Goal: Obtain resource: Download file/media

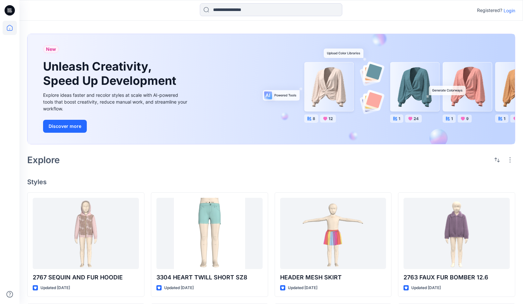
click at [512, 11] on p "Login" at bounding box center [510, 10] width 12 height 7
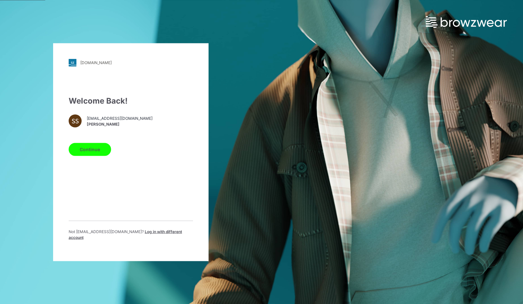
click at [90, 147] on button "Continue" at bounding box center [90, 149] width 42 height 13
click at [86, 155] on button "Continue" at bounding box center [90, 149] width 42 height 13
click at [86, 154] on button "Continue" at bounding box center [90, 149] width 42 height 13
click at [95, 154] on button "Continue" at bounding box center [90, 149] width 42 height 13
click at [92, 150] on button "Continue" at bounding box center [90, 149] width 42 height 13
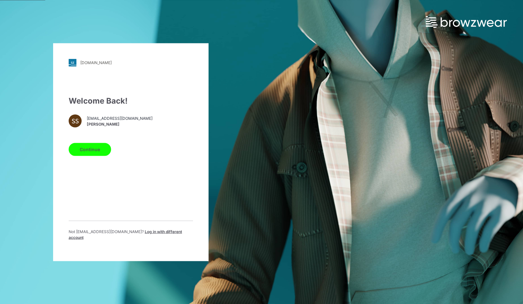
click at [92, 151] on button "Continue" at bounding box center [90, 149] width 42 height 13
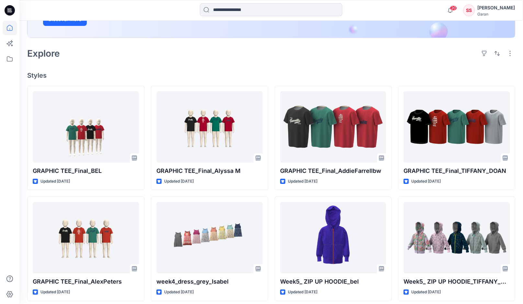
scroll to position [153, 0]
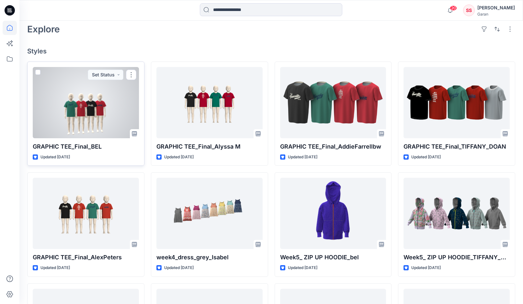
click at [90, 110] on div at bounding box center [86, 102] width 106 height 71
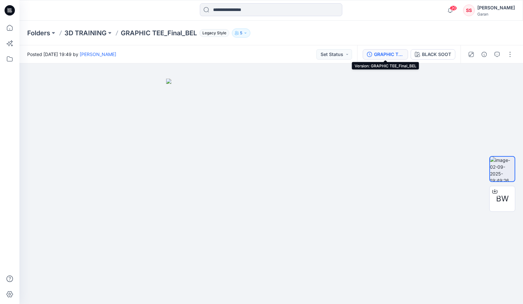
click at [390, 52] on div "GRAPHIC TEE_Final_BEL" at bounding box center [389, 54] width 30 height 7
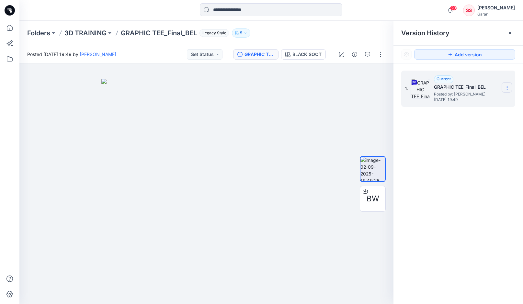
click at [505, 86] on icon at bounding box center [507, 87] width 5 height 5
click at [466, 100] on span "Download Source BW File" at bounding box center [474, 101] width 54 height 8
click at [323, 120] on div at bounding box center [206, 183] width 374 height 241
click at [510, 31] on icon at bounding box center [510, 32] width 5 height 5
